Goal: Task Accomplishment & Management: Use online tool/utility

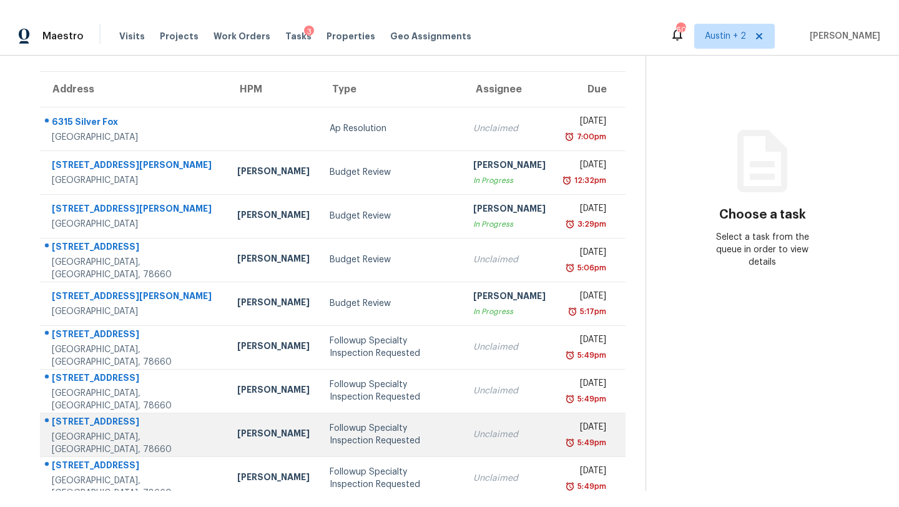
scroll to position [87, 0]
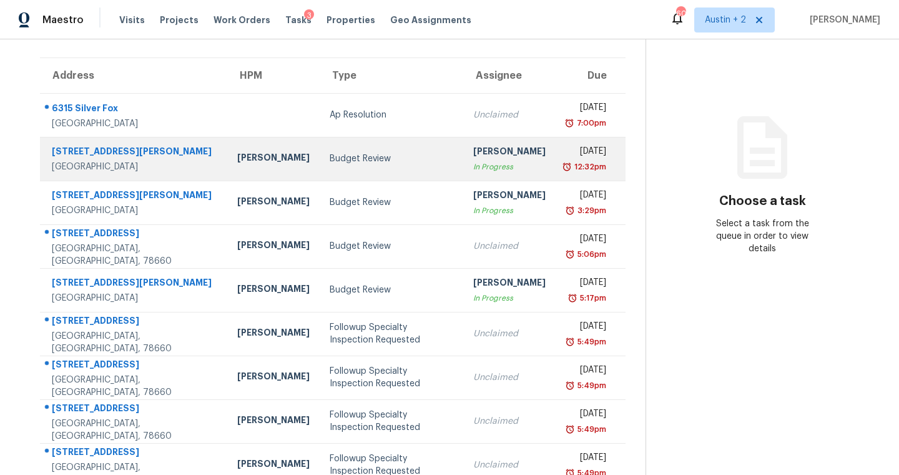
click at [330, 163] on div "Budget Review" at bounding box center [392, 158] width 124 height 12
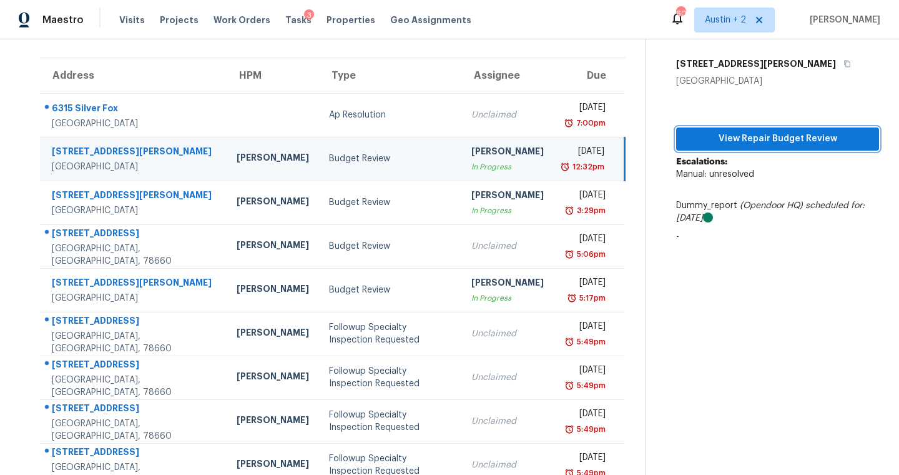
click at [789, 140] on span "View Repair Budget Review" at bounding box center [777, 139] width 183 height 16
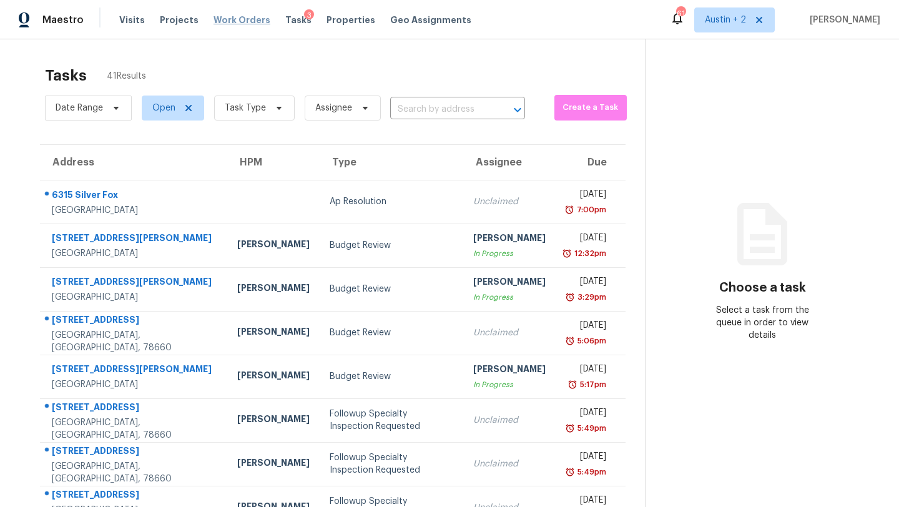
click at [230, 24] on span "Work Orders" at bounding box center [242, 20] width 57 height 12
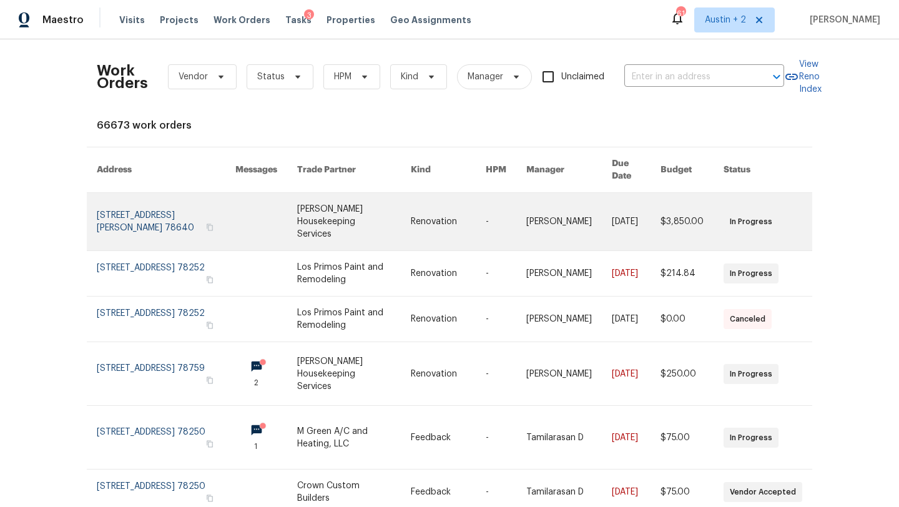
click at [319, 199] on link at bounding box center [353, 221] width 113 height 57
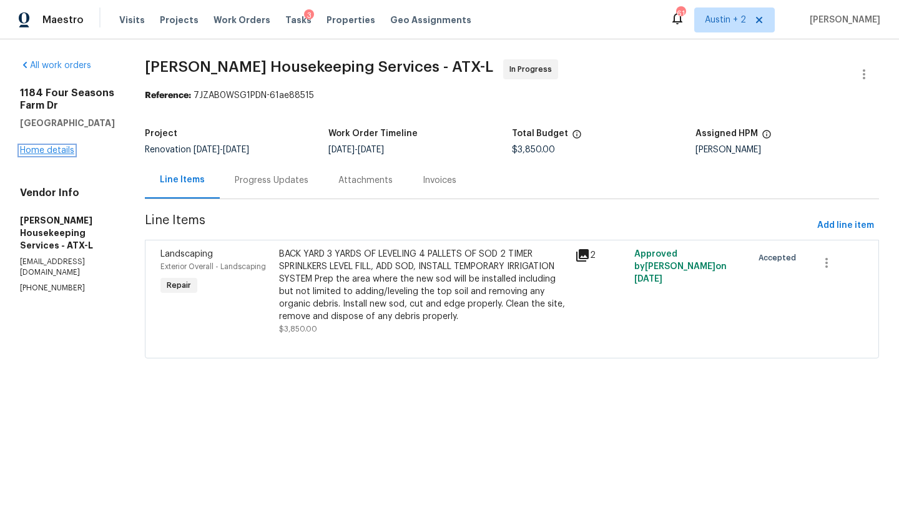
click at [52, 151] on link "Home details" at bounding box center [47, 150] width 54 height 9
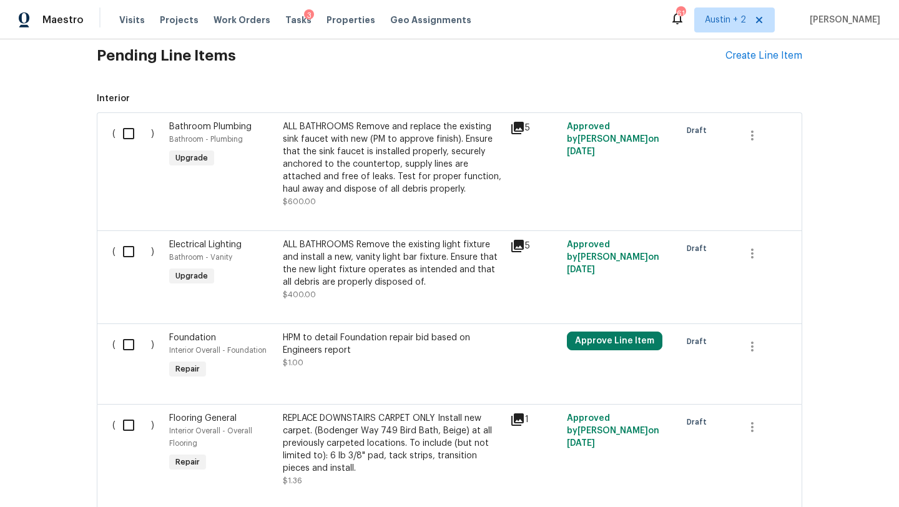
scroll to position [837, 0]
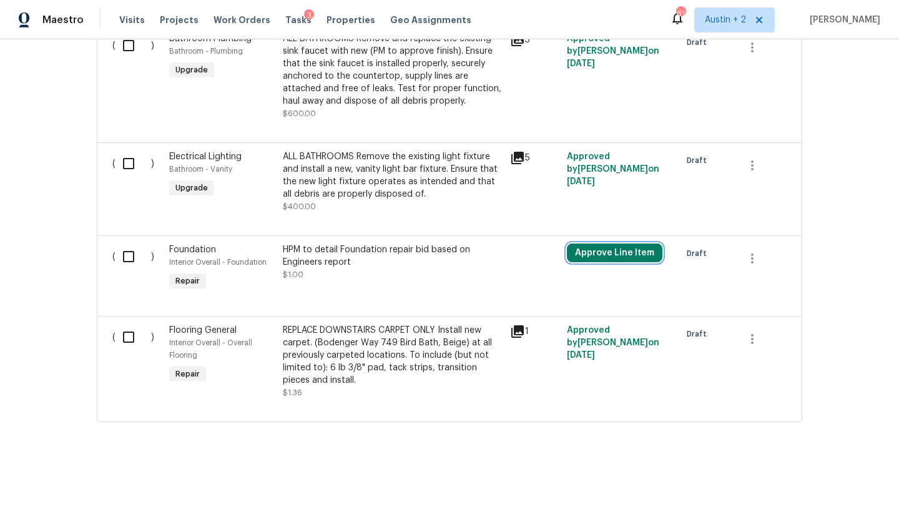
click at [622, 257] on button "Approve Line Item" at bounding box center [615, 253] width 96 height 19
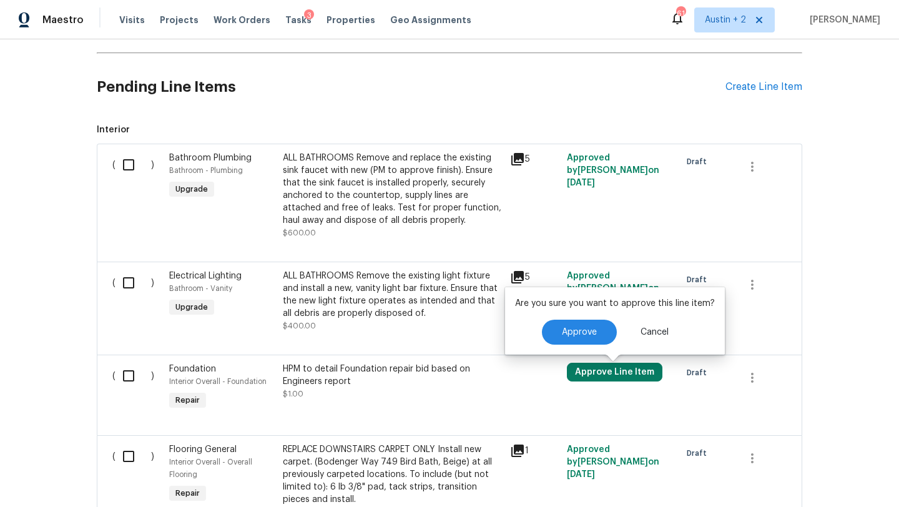
scroll to position [716, 0]
click at [655, 336] on span "Cancel" at bounding box center [655, 332] width 28 height 9
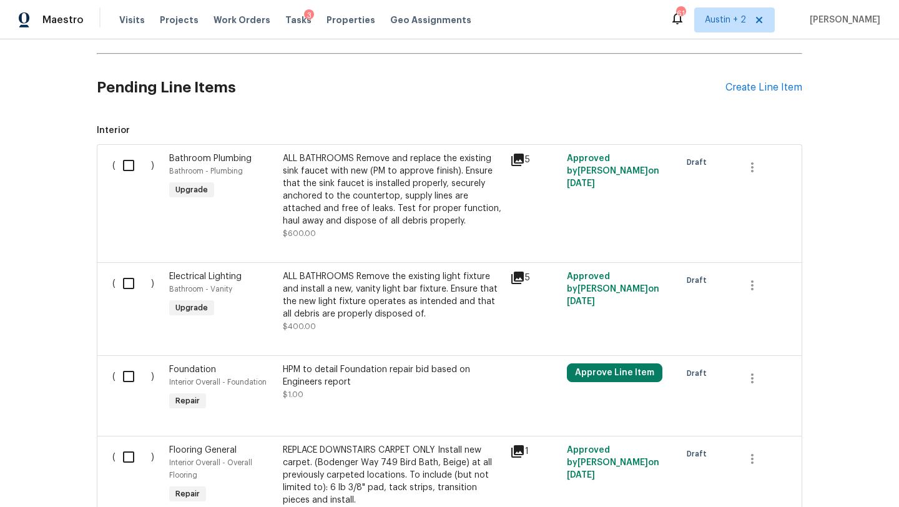
click at [752, 96] on div "Pending Line Items Create Line Item" at bounding box center [450, 88] width 706 height 58
click at [751, 84] on div "Create Line Item" at bounding box center [764, 88] width 77 height 12
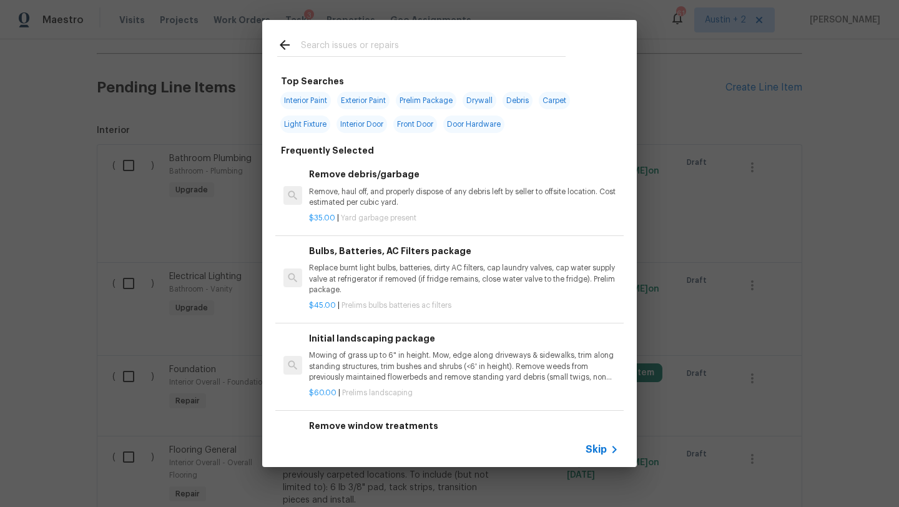
click at [312, 43] on input "text" at bounding box center [433, 46] width 265 height 19
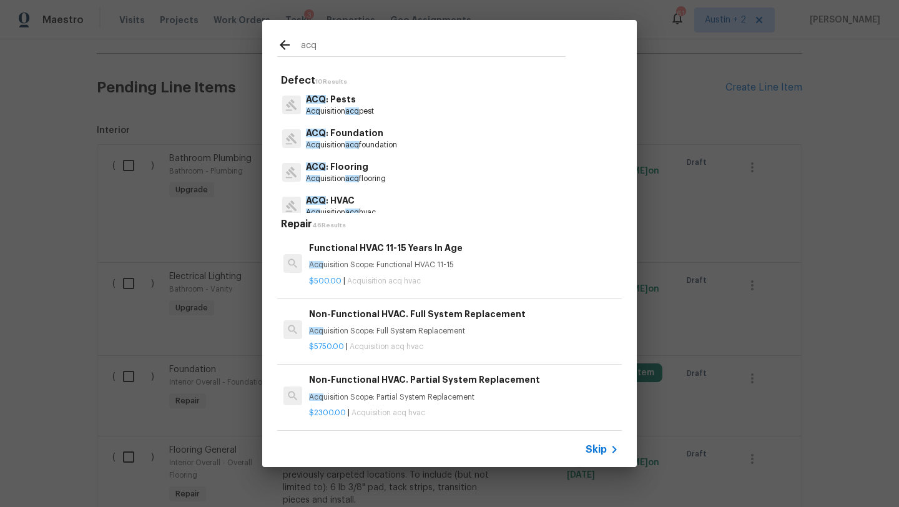
type input "acq"
click at [334, 137] on p "ACQ : Foundation" at bounding box center [351, 133] width 91 height 13
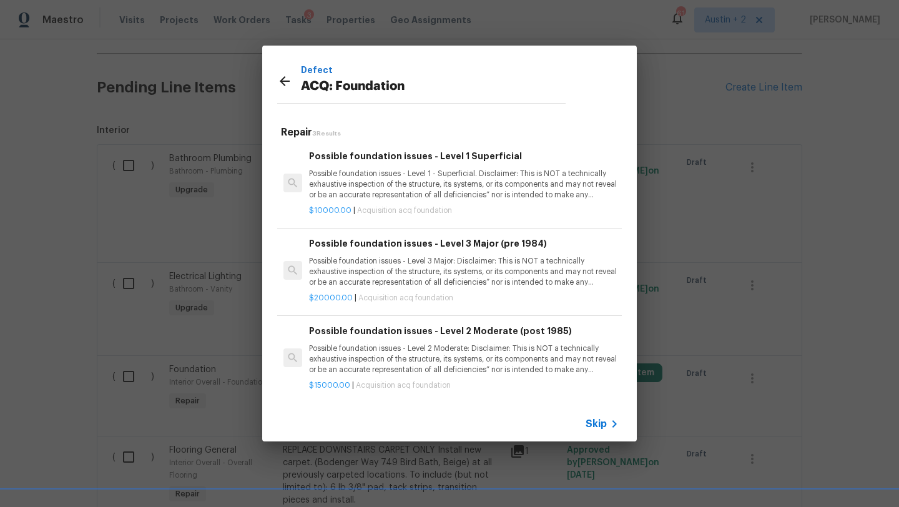
scroll to position [2, 0]
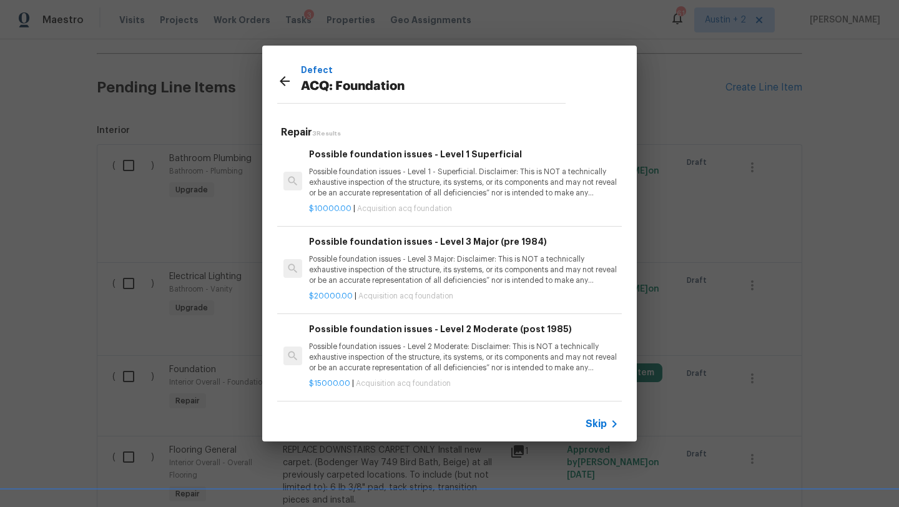
click at [428, 358] on p "Possible foundation issues - Level 2 Moderate: Disclaimer: This is NOT a techni…" at bounding box center [464, 358] width 310 height 32
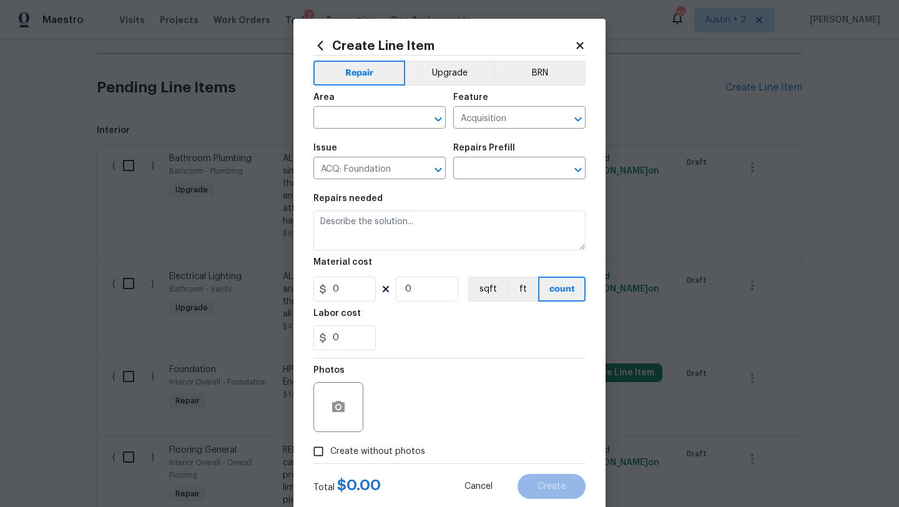
type input "Possible foundation issues - Level 2 Moderate (post 1985) $15,000.00"
type textarea "Possible foundation issues - Level 2 Moderate: Disclaimer: This is NOT a techni…"
type input "15000"
type input "1"
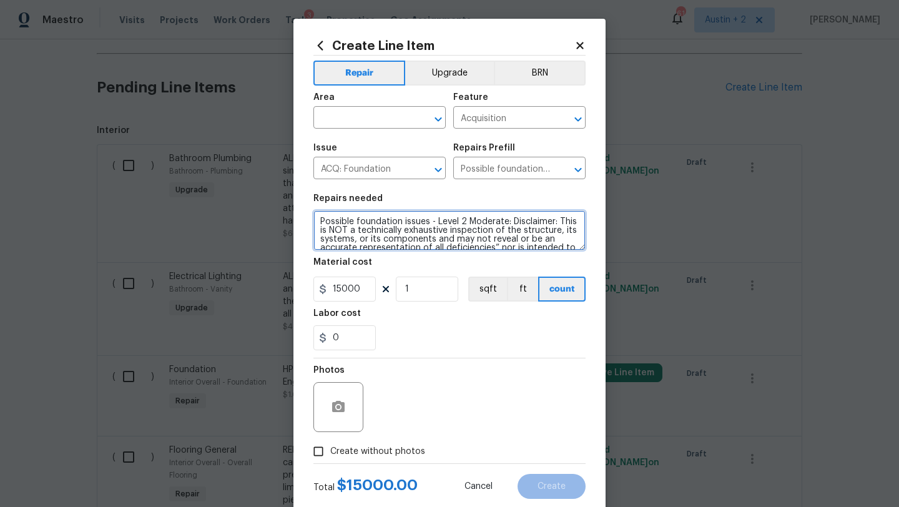
scroll to position [44, 0]
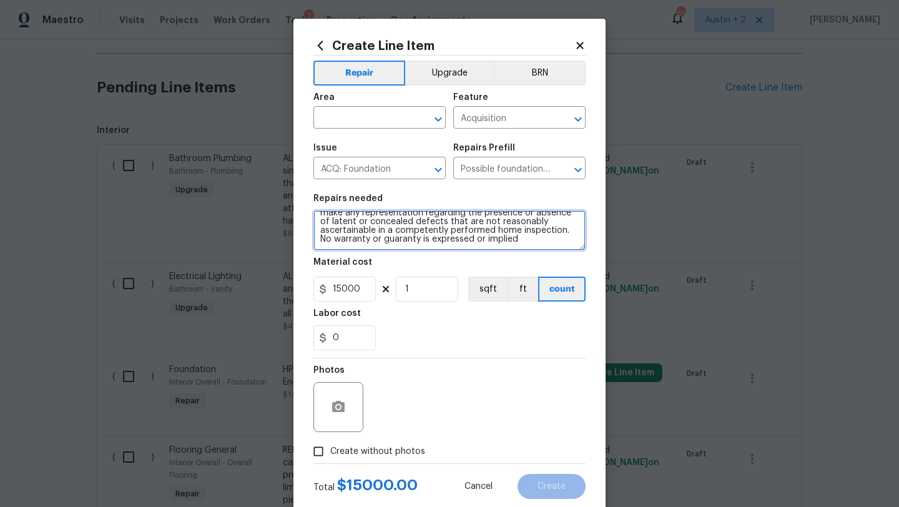
drag, startPoint x: 319, startPoint y: 220, endPoint x: 372, endPoint y: 335, distance: 126.9
click at [372, 335] on section "Repairs needed Possible foundation issues - Level 2 Moderate: Disclaimer: This …" at bounding box center [450, 272] width 272 height 171
click at [577, 41] on icon at bounding box center [580, 45] width 11 height 11
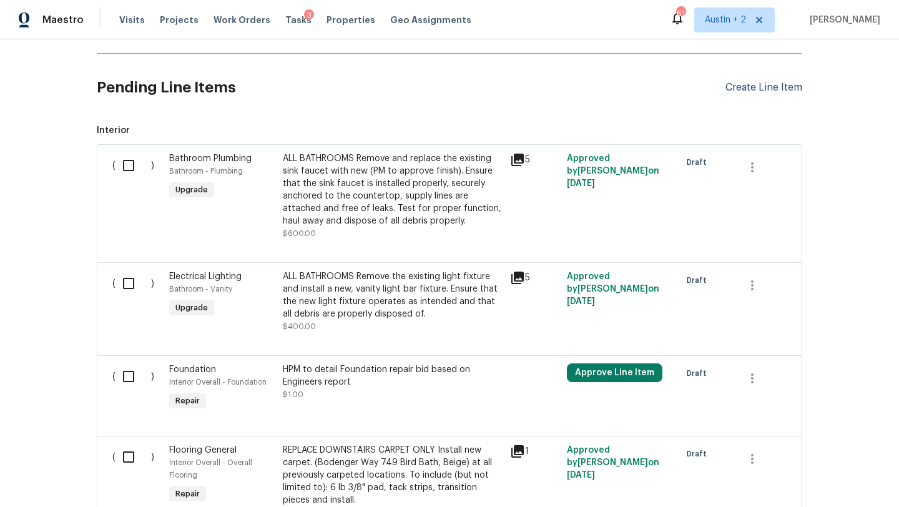
click at [760, 87] on div "Create Line Item" at bounding box center [764, 88] width 77 height 12
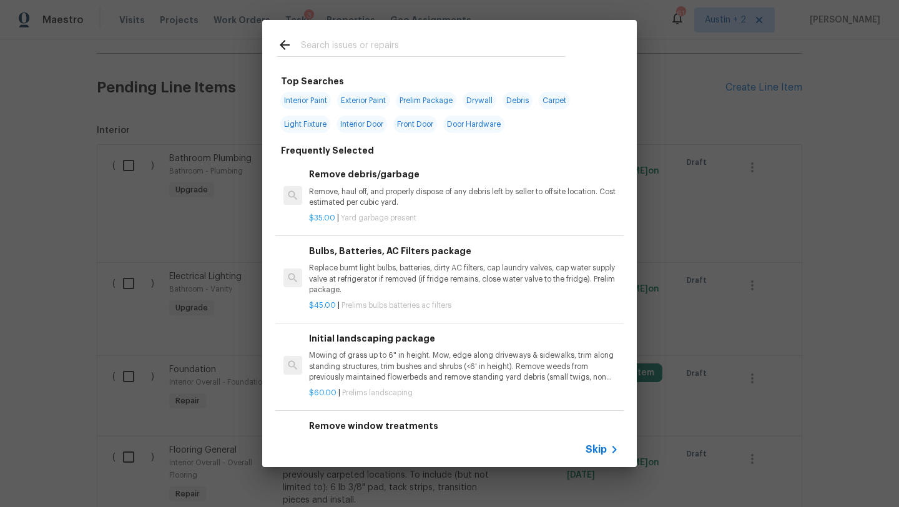
click at [372, 37] on input "text" at bounding box center [433, 46] width 265 height 19
type input "e"
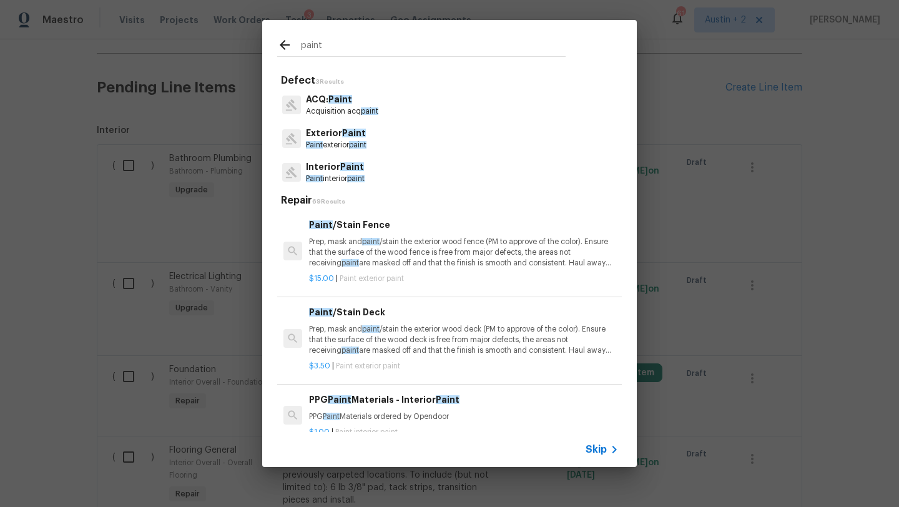
type input "paint"
click at [354, 144] on span "paint" at bounding box center [357, 144] width 17 height 7
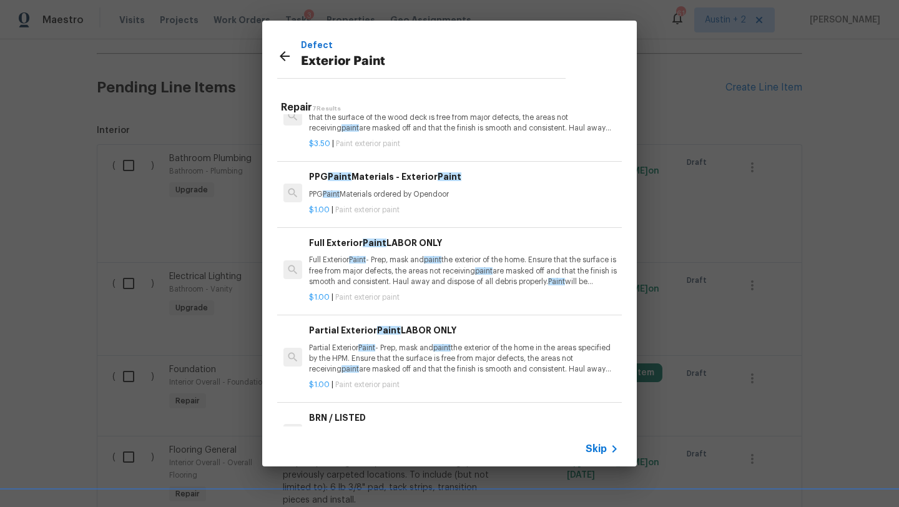
scroll to position [237, 0]
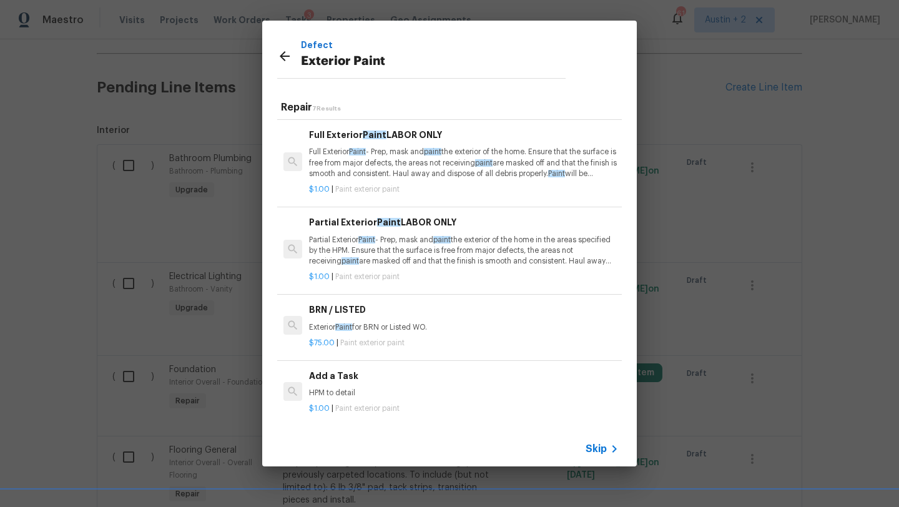
click at [280, 62] on icon at bounding box center [284, 56] width 15 height 15
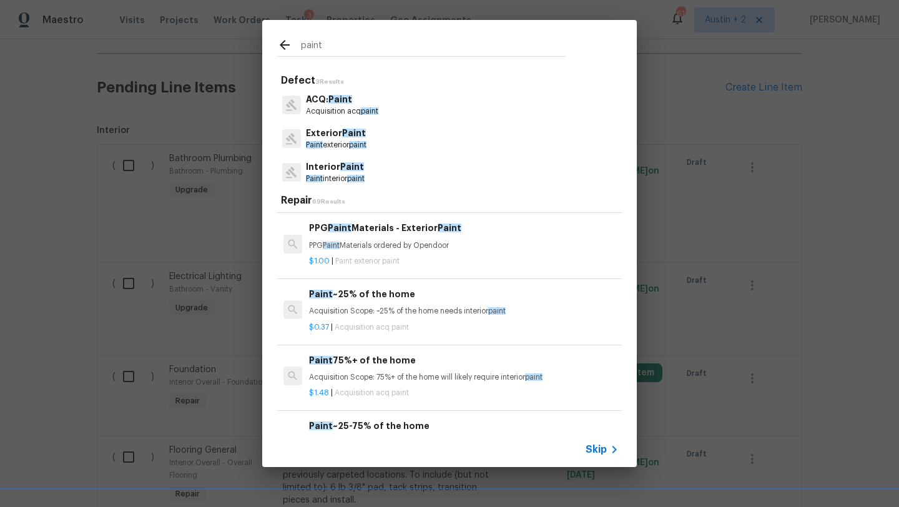
click at [331, 106] on p "Acquisition acq paint" at bounding box center [342, 111] width 72 height 11
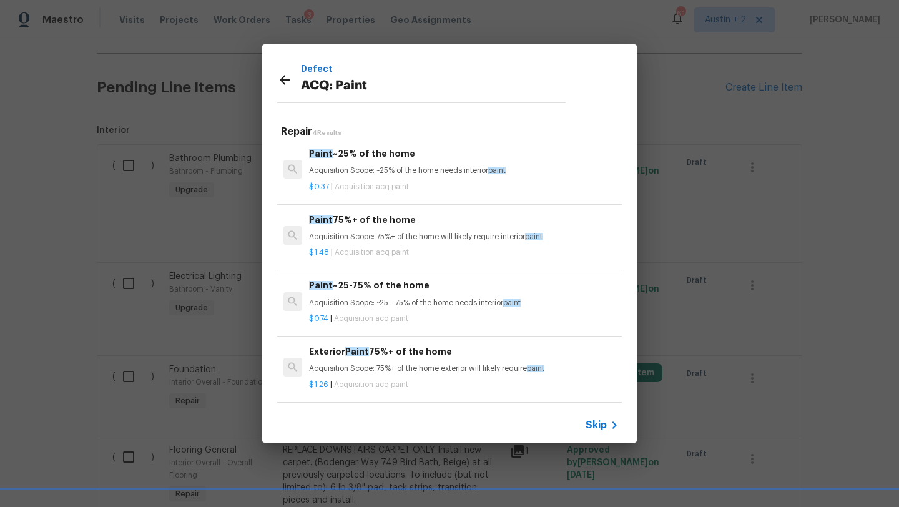
scroll to position [2, 0]
click at [410, 364] on p "Acquisition Scope: 75%+ of the home exterior will likely require paint" at bounding box center [464, 368] width 310 height 11
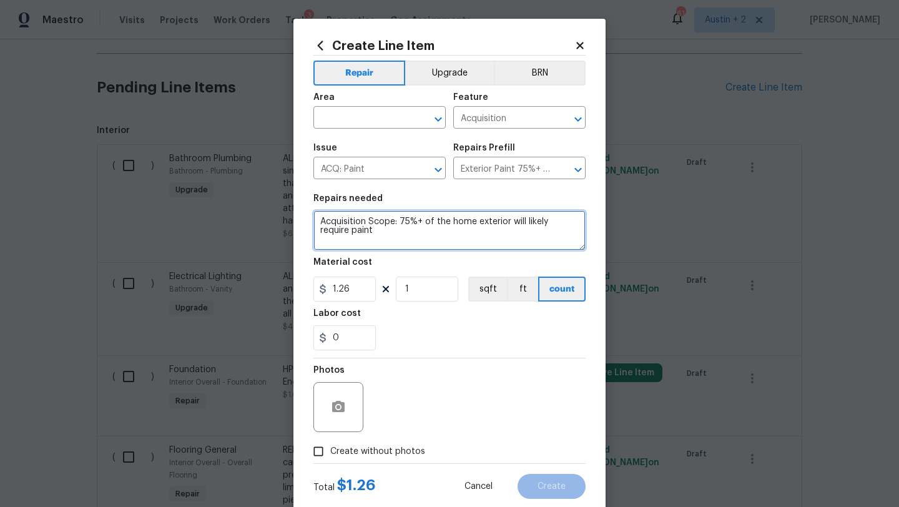
drag, startPoint x: 348, startPoint y: 236, endPoint x: 273, endPoint y: 181, distance: 93.4
click at [273, 181] on div "Create Line Item Repair Upgrade BRN Area ​ Feature Acquisition ​ Issue ACQ: Pai…" at bounding box center [449, 253] width 899 height 507
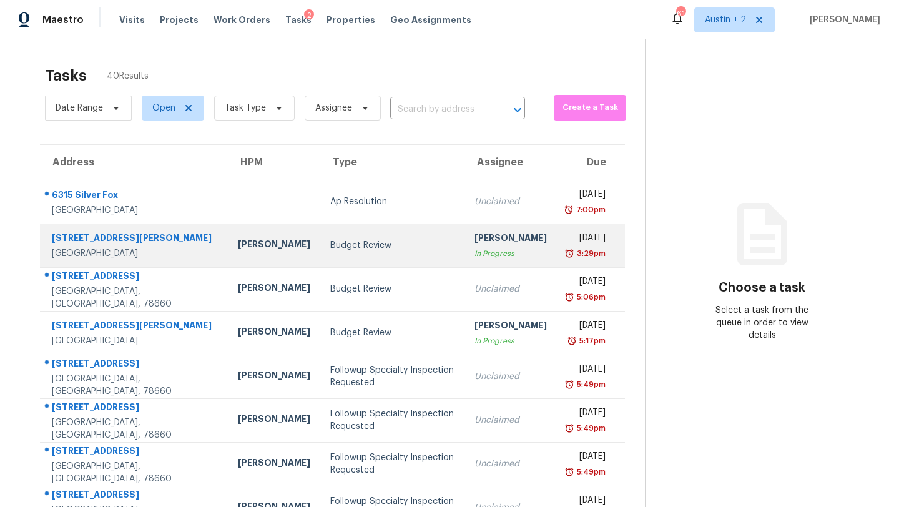
click at [320, 253] on td "Budget Review" at bounding box center [392, 246] width 144 height 44
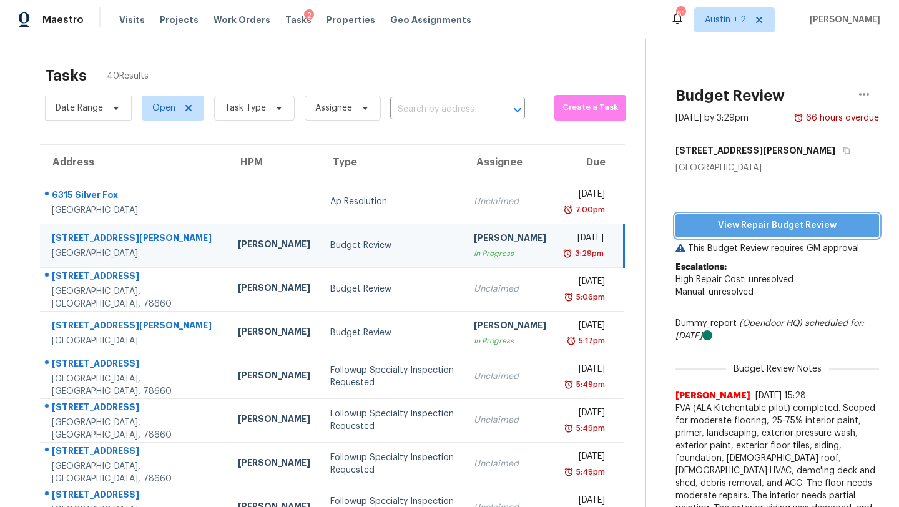
click at [686, 229] on span "View Repair Budget Review" at bounding box center [778, 226] width 184 height 16
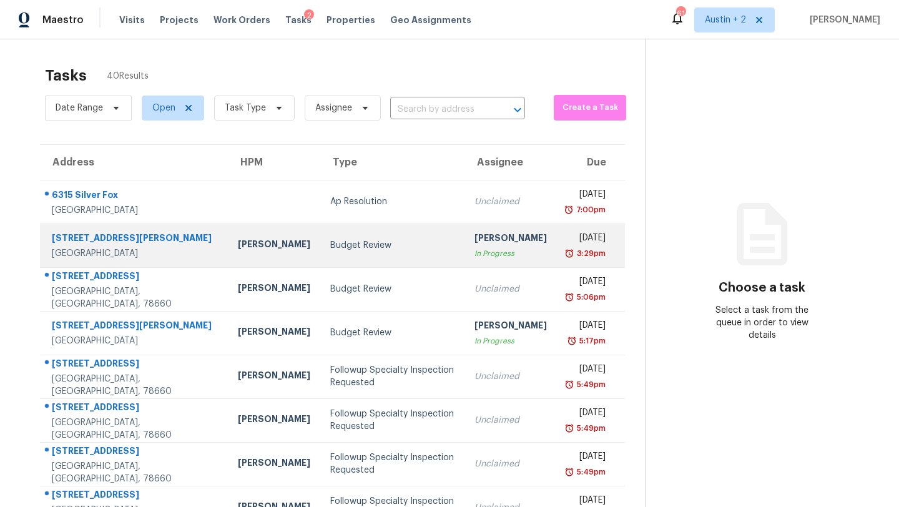
click at [320, 254] on td "Budget Review" at bounding box center [392, 246] width 144 height 44
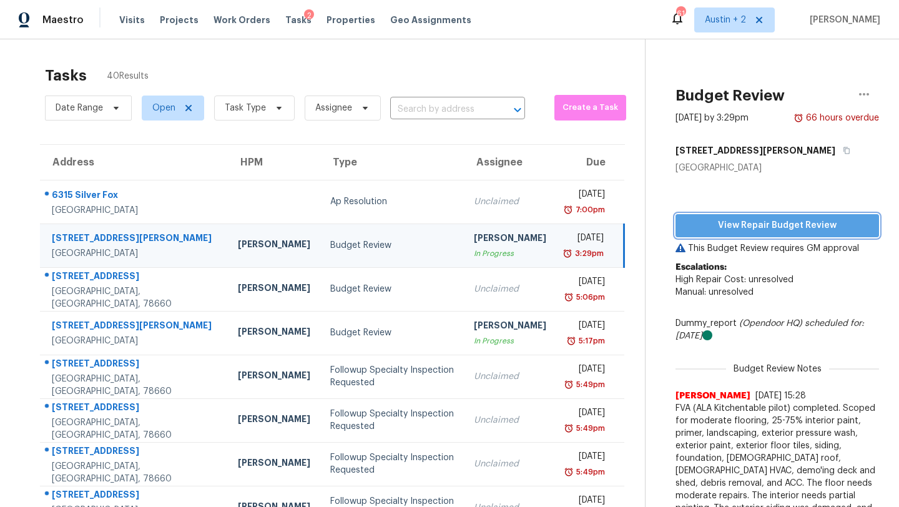
click at [728, 227] on span "View Repair Budget Review" at bounding box center [778, 226] width 184 height 16
